Goal: Task Accomplishment & Management: Use online tool/utility

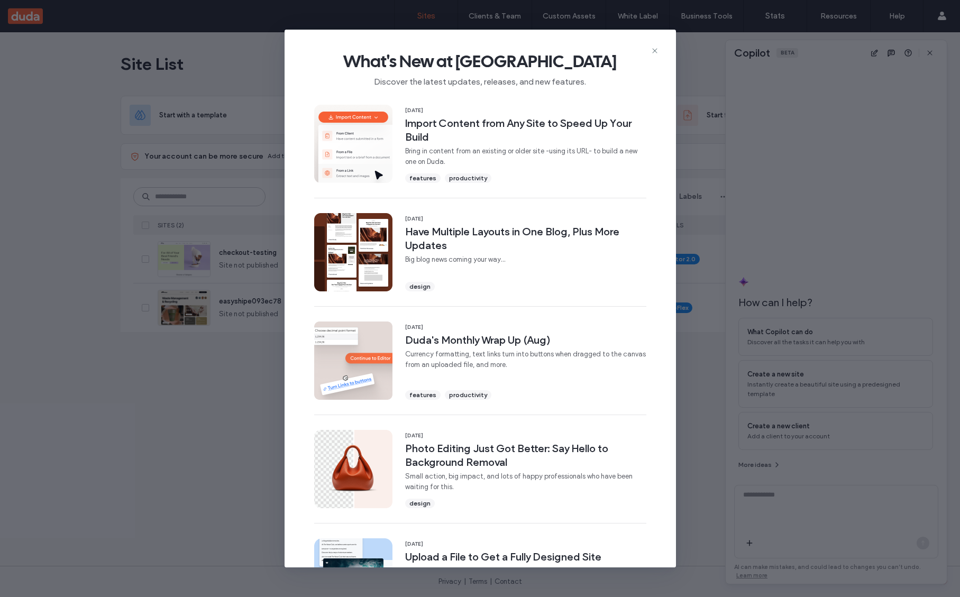
click at [645, 53] on span "What's New at Duda" at bounding box center [481, 61] width 358 height 21
click at [653, 51] on icon at bounding box center [655, 51] width 8 height 8
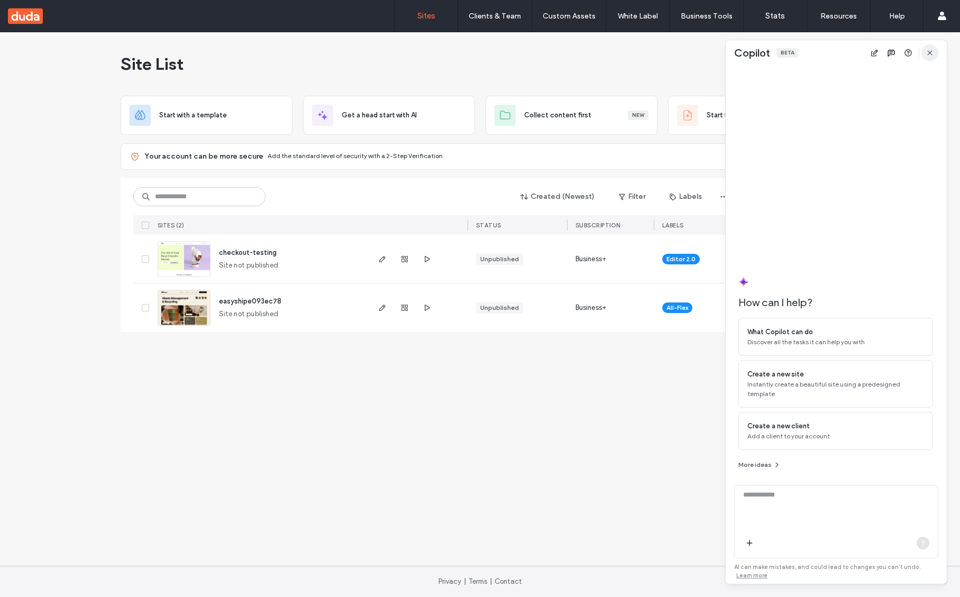
click at [932, 47] on span "button" at bounding box center [930, 52] width 17 height 17
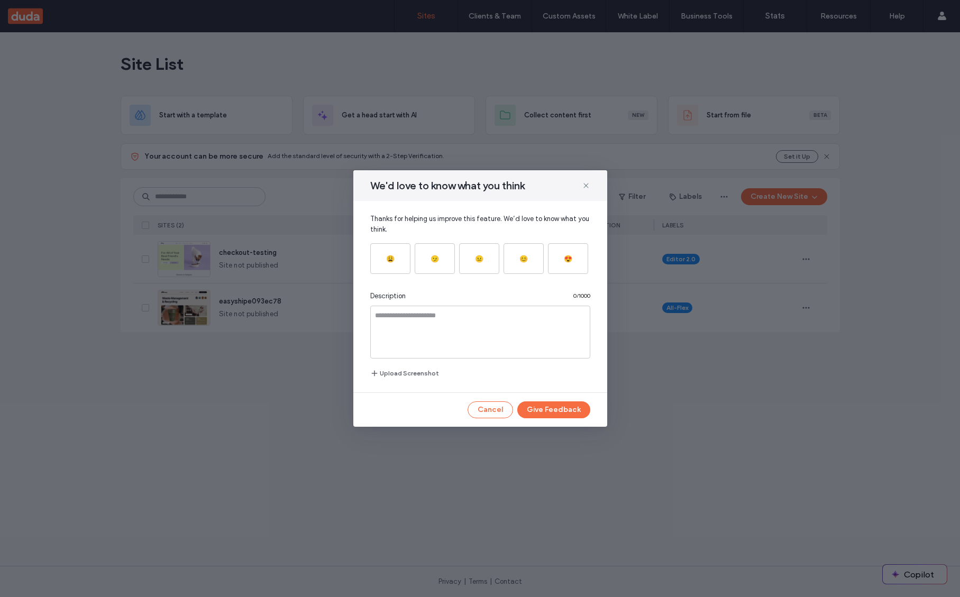
click at [585, 180] on span at bounding box center [586, 186] width 8 height 14
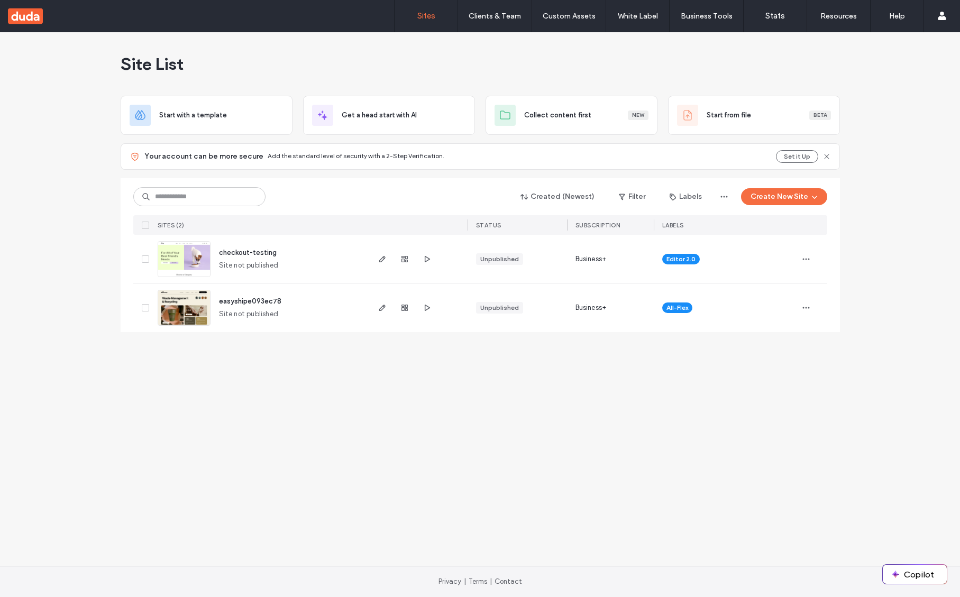
click at [294, 419] on div "Site List Start with a template Get a head start with AI Collect content first …" at bounding box center [480, 299] width 960 height 534
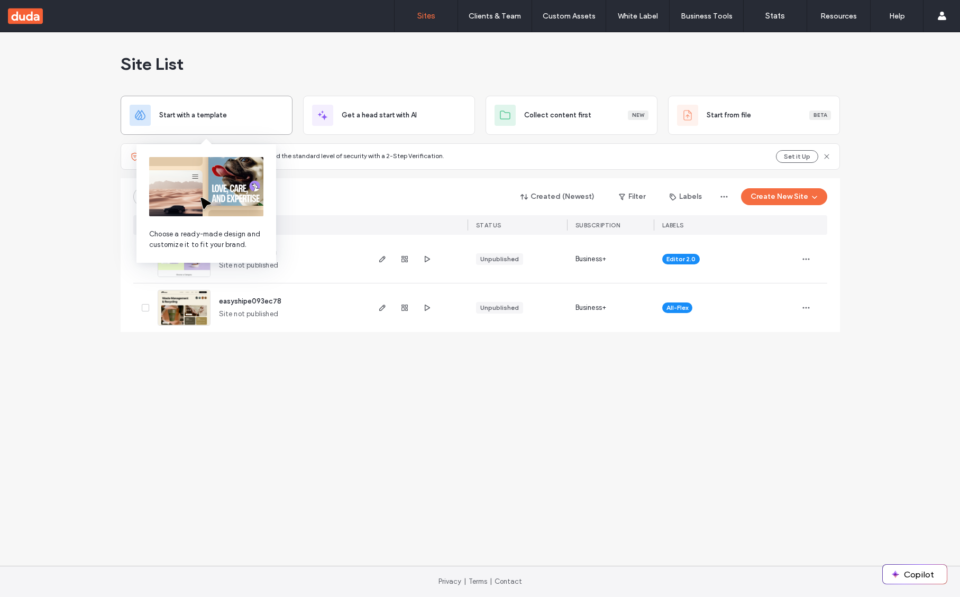
click at [170, 101] on div "Start with a template" at bounding box center [207, 115] width 172 height 39
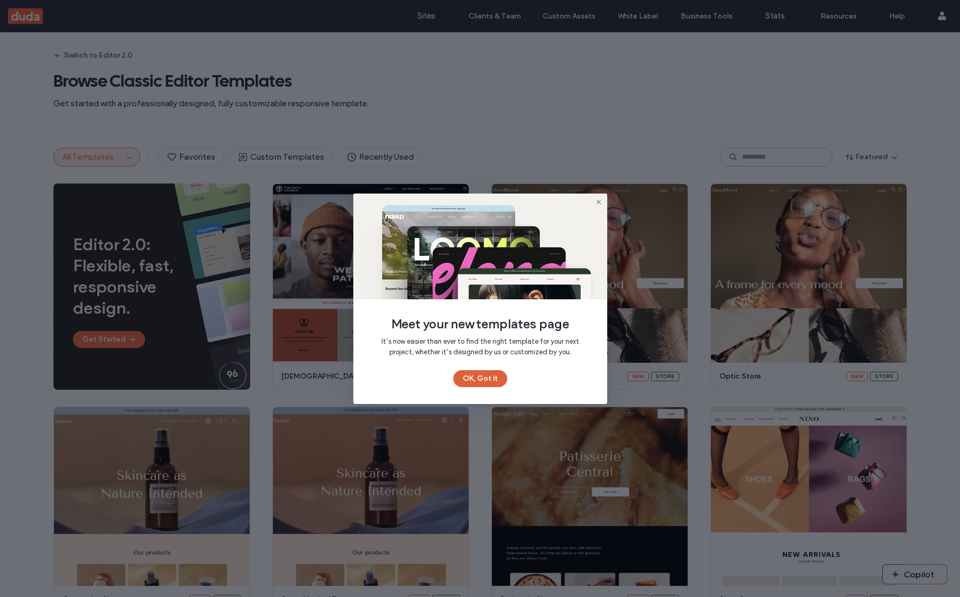
drag, startPoint x: 467, startPoint y: 377, endPoint x: 345, endPoint y: 355, distance: 124.1
click at [467, 377] on button "OK, Got It" at bounding box center [480, 378] width 54 height 17
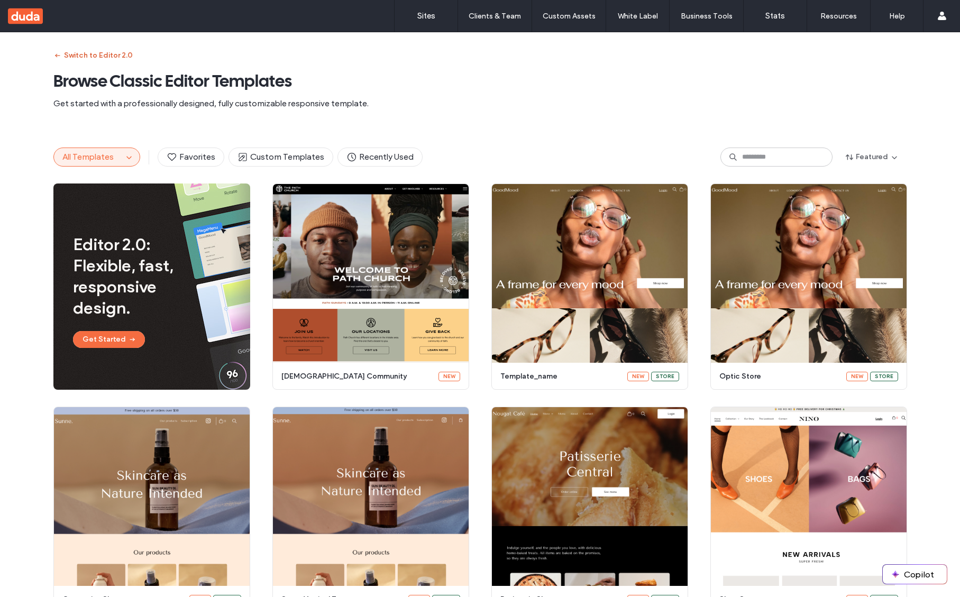
click at [74, 54] on button "Switch to Editor 2.0" at bounding box center [92, 55] width 79 height 17
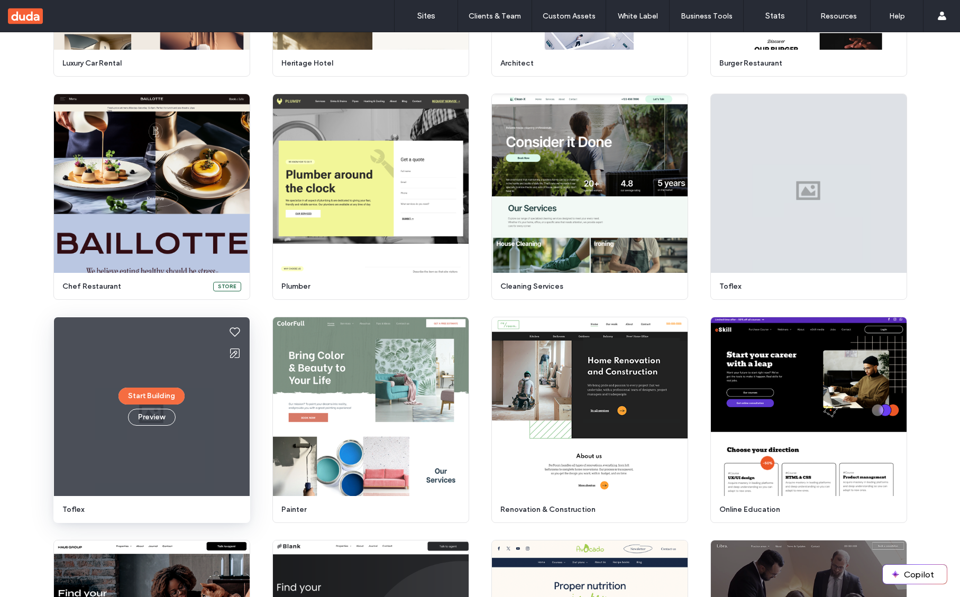
scroll to position [482, 0]
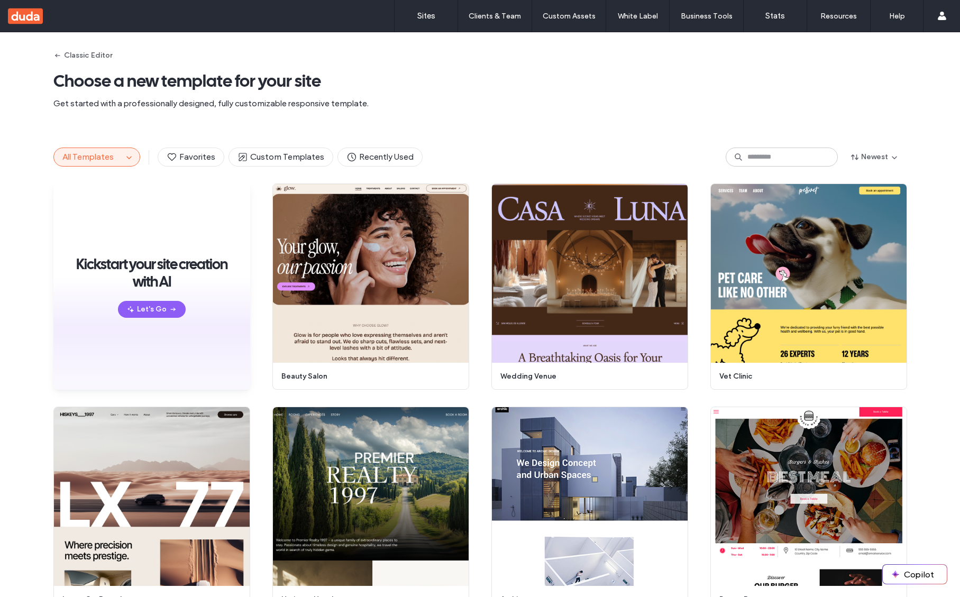
drag, startPoint x: 109, startPoint y: 162, endPoint x: 103, endPoint y: 162, distance: 5.8
click at [108, 162] on button "All Templates" at bounding box center [88, 157] width 69 height 18
drag, startPoint x: 136, startPoint y: 157, endPoint x: 119, endPoint y: 160, distance: 17.1
click at [135, 157] on div "All Templates Favorites Custom Templates Recently Used" at bounding box center [237, 157] width 369 height 19
click at [123, 160] on span "button" at bounding box center [129, 157] width 13 height 13
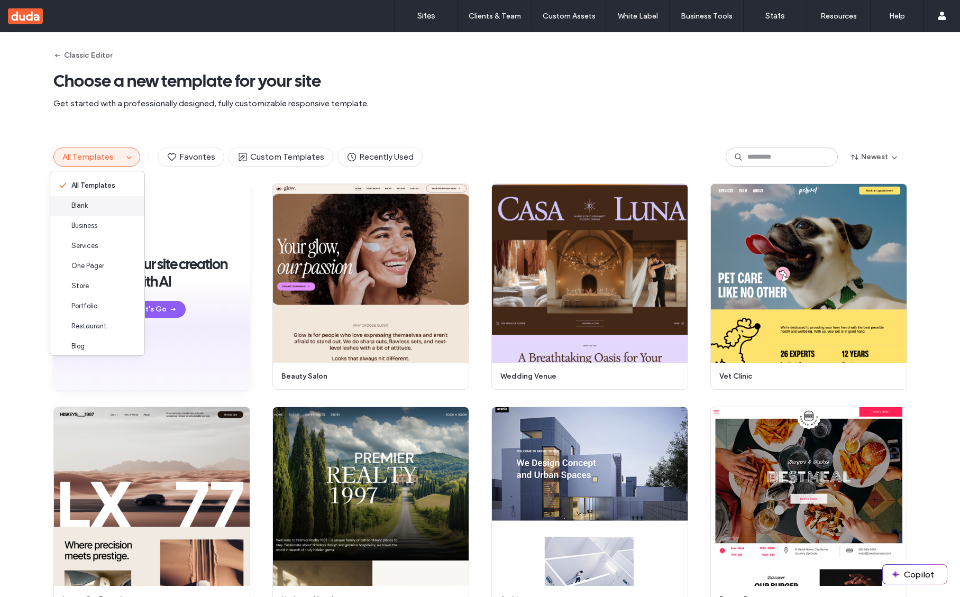
click at [97, 199] on div "Blank" at bounding box center [97, 206] width 94 height 20
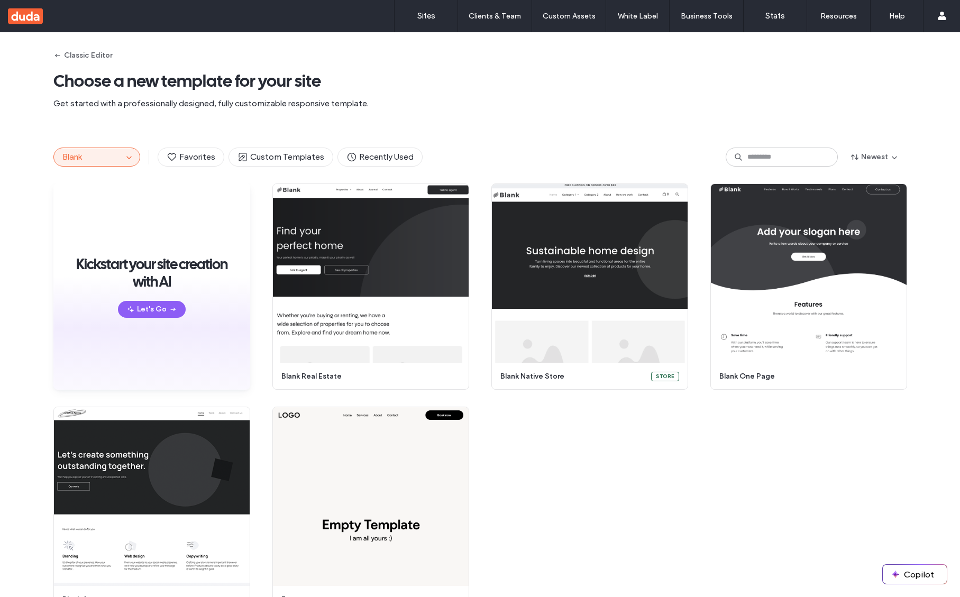
click at [88, 161] on button "Blank" at bounding box center [88, 157] width 69 height 18
click at [125, 154] on icon "button" at bounding box center [129, 157] width 8 height 8
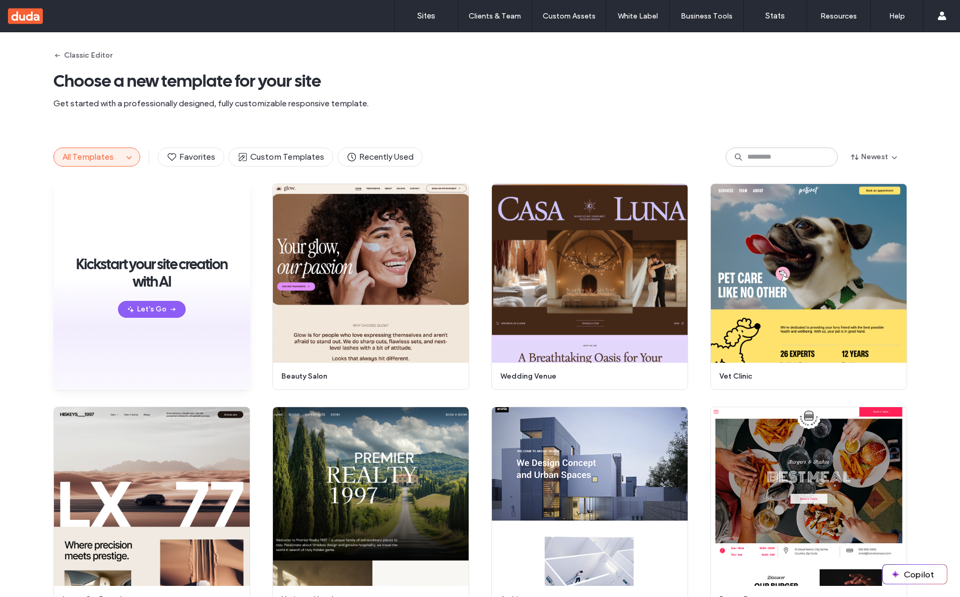
click at [123, 162] on span "button" at bounding box center [129, 157] width 13 height 13
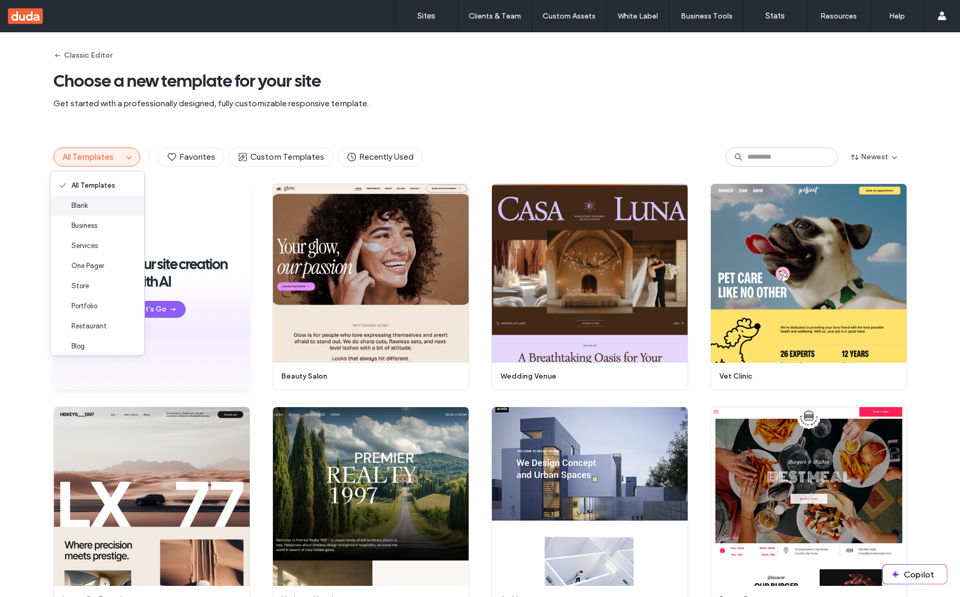
click at [98, 201] on div "Blank" at bounding box center [97, 206] width 94 height 20
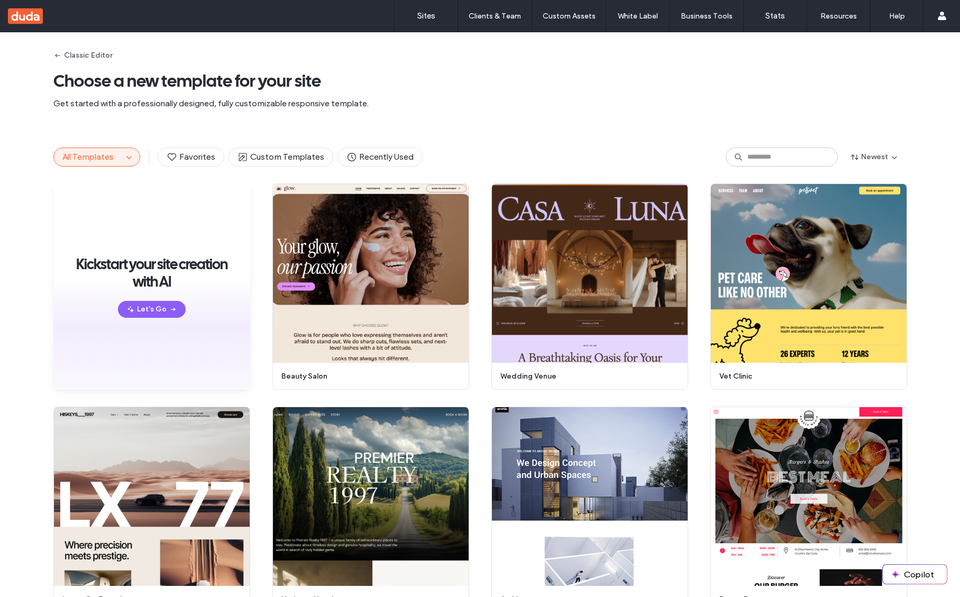
click at [100, 154] on span "All Templates" at bounding box center [87, 157] width 51 height 10
click at [125, 153] on icon "button" at bounding box center [129, 157] width 8 height 8
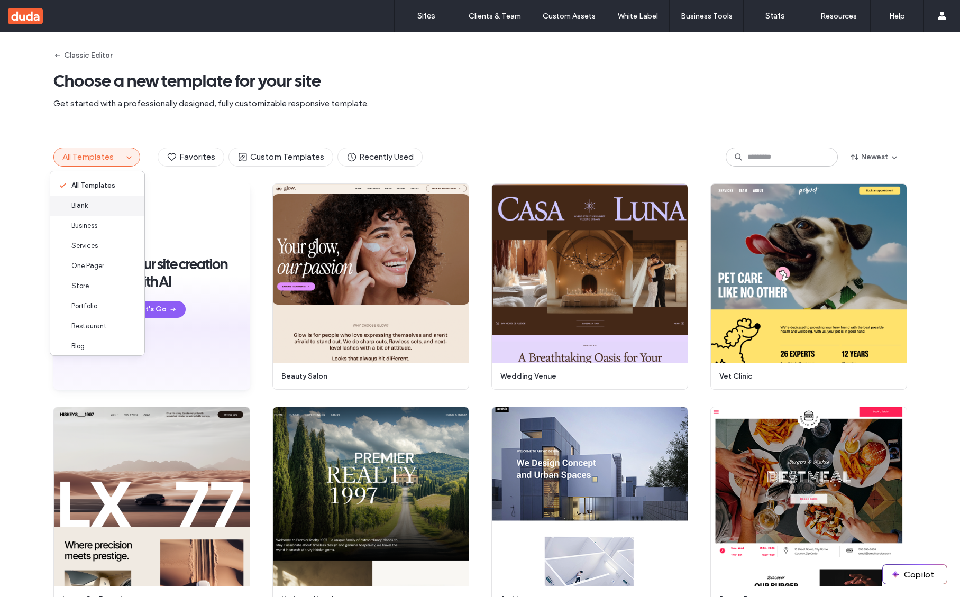
click at [103, 201] on div "Blank" at bounding box center [97, 206] width 94 height 20
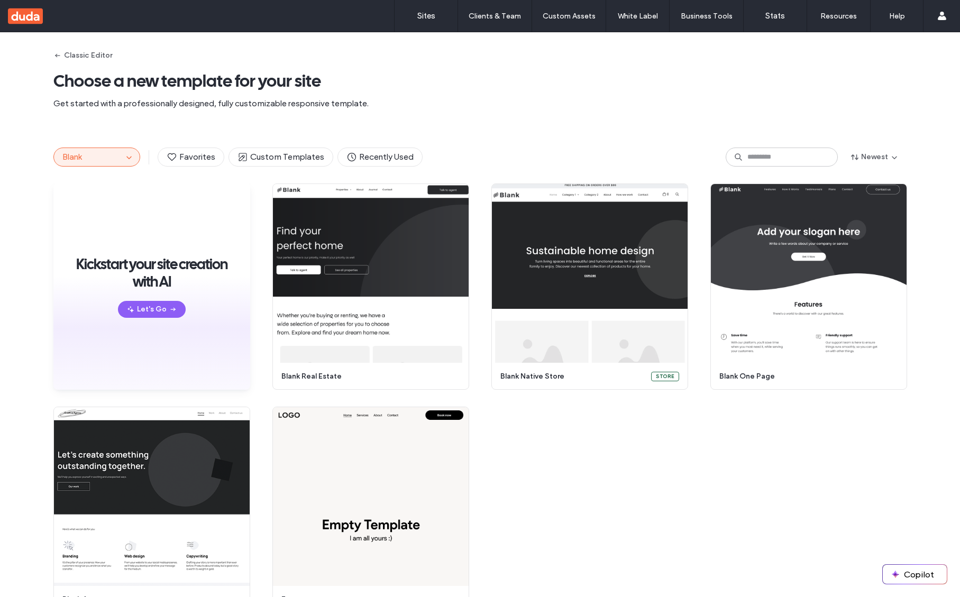
click at [598, 436] on div "Kickstart your site creation with AI Let's Go Start Building Preview blank real…" at bounding box center [480, 399] width 854 height 430
